Goal: Find specific page/section: Find specific page/section

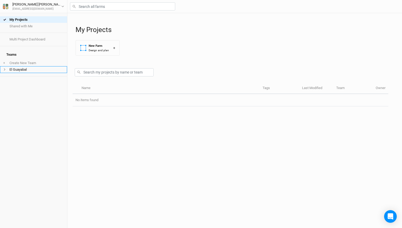
click at [33, 66] on li "El Guayabal" at bounding box center [33, 69] width 67 height 7
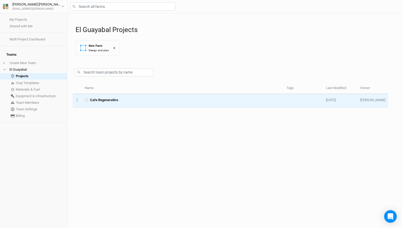
click at [97, 100] on span "Cafe Regenerativo" at bounding box center [104, 100] width 28 height 5
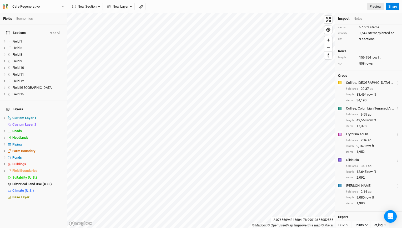
scroll to position [21, 0]
